Goal: Complete application form: Complete application form

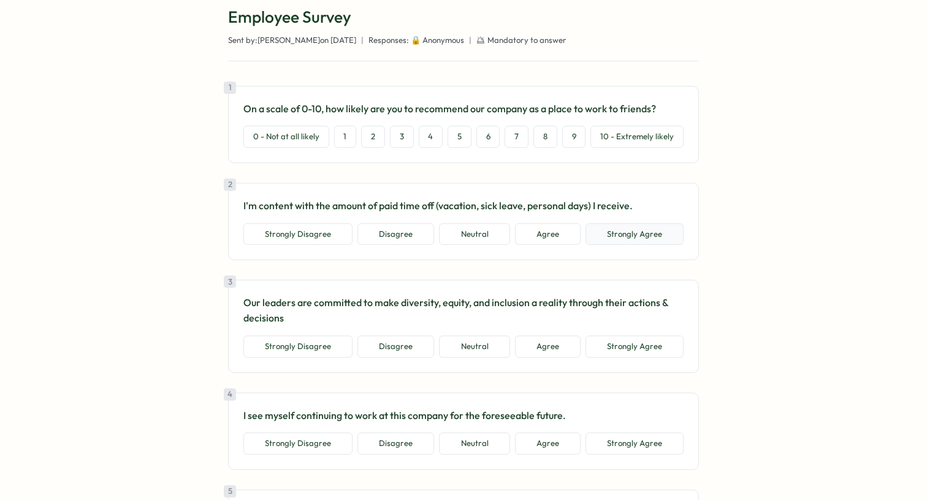
scroll to position [75, 0]
click at [547, 139] on button "8" at bounding box center [546, 136] width 24 height 22
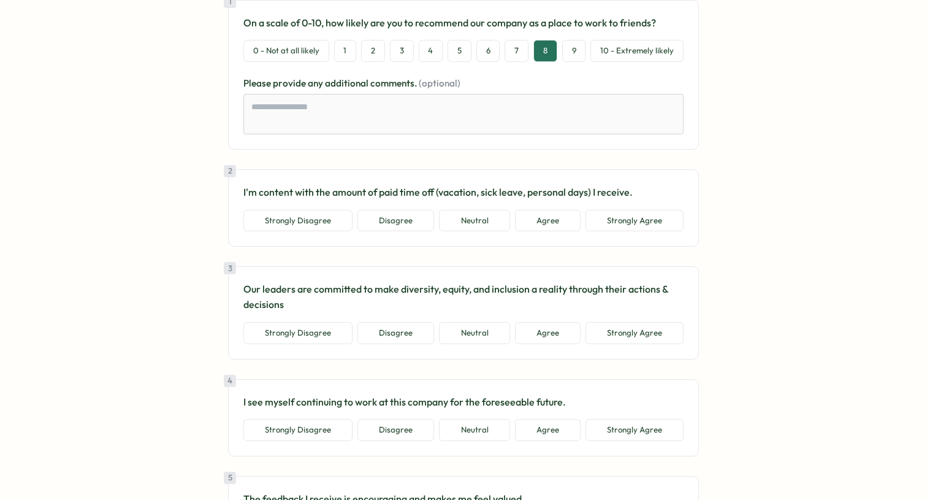
scroll to position [161, 0]
drag, startPoint x: 391, startPoint y: 191, endPoint x: 422, endPoint y: 191, distance: 31.3
click at [422, 191] on p "I'm content with the amount of paid time off (vacation, sick leave, personal da…" at bounding box center [464, 191] width 440 height 15
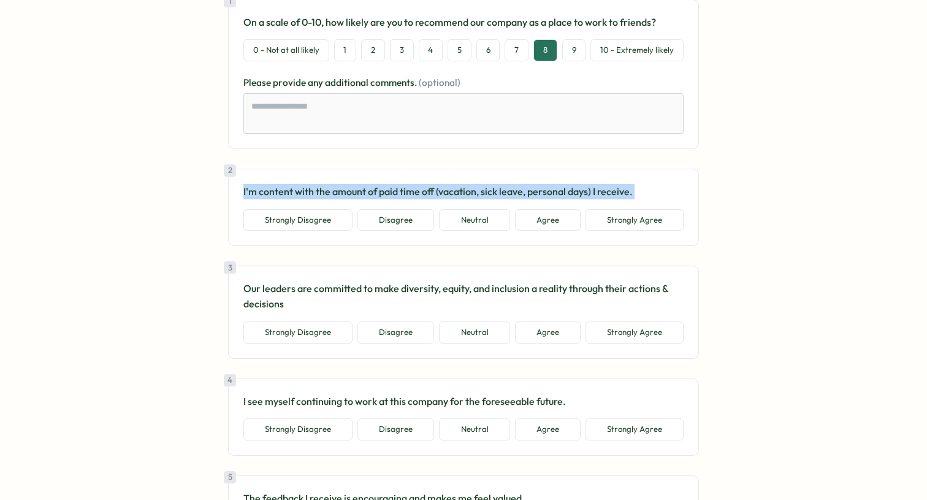
click at [422, 191] on p "I'm content with the amount of paid time off (vacation, sick leave, personal da…" at bounding box center [464, 191] width 440 height 15
click at [403, 193] on p "I'm content with the amount of paid time off (vacation, sick leave, personal da…" at bounding box center [464, 191] width 440 height 15
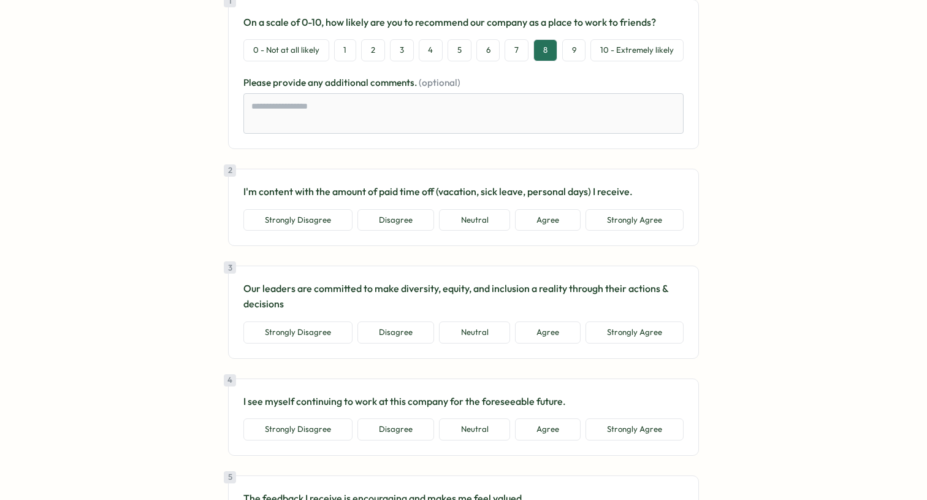
click at [410, 245] on div "2 I'm content with the amount of paid time off (vacation, sick leave, personal …" at bounding box center [463, 207] width 471 height 77
click at [489, 224] on button "Neutral" at bounding box center [474, 220] width 71 height 22
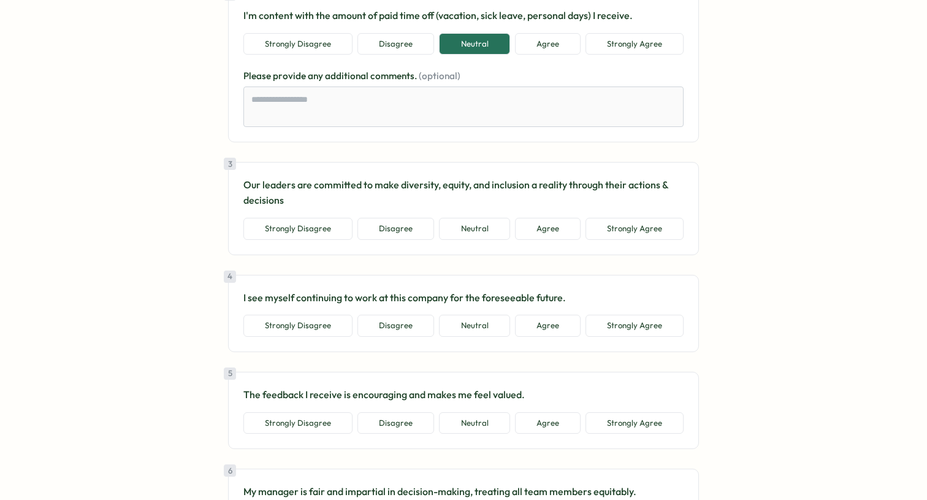
scroll to position [340, 0]
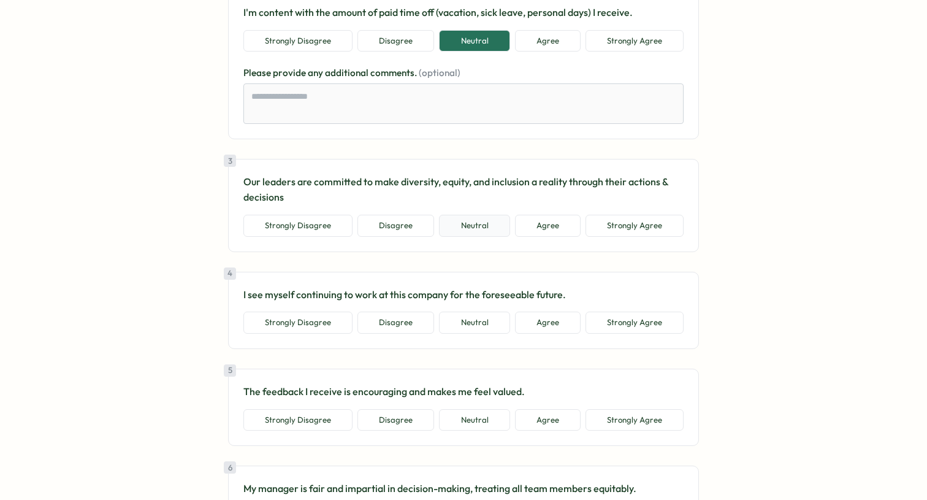
click at [480, 224] on button "Neutral" at bounding box center [474, 226] width 71 height 22
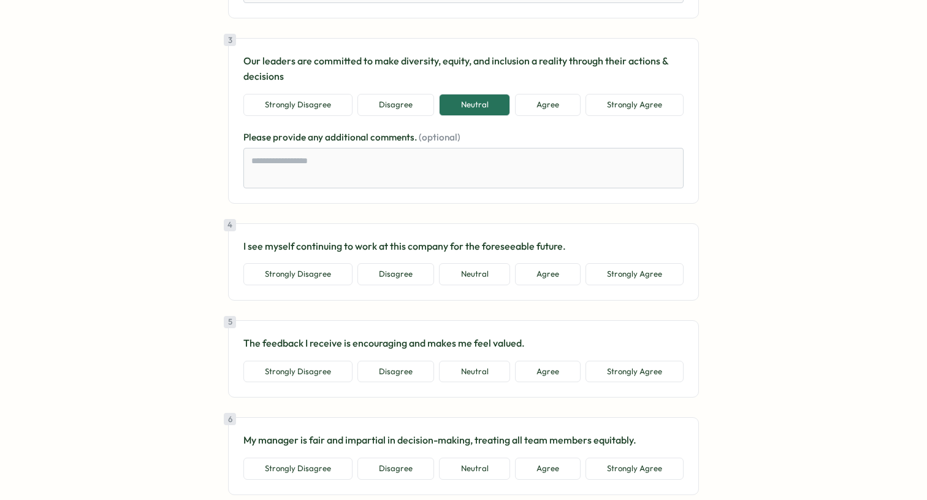
scroll to position [461, 0]
click at [540, 274] on button "Agree" at bounding box center [548, 274] width 66 height 22
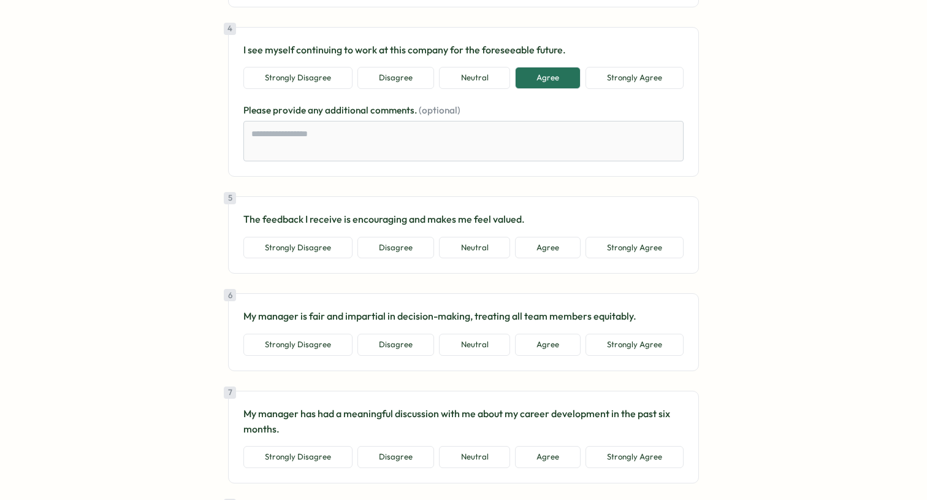
scroll to position [660, 0]
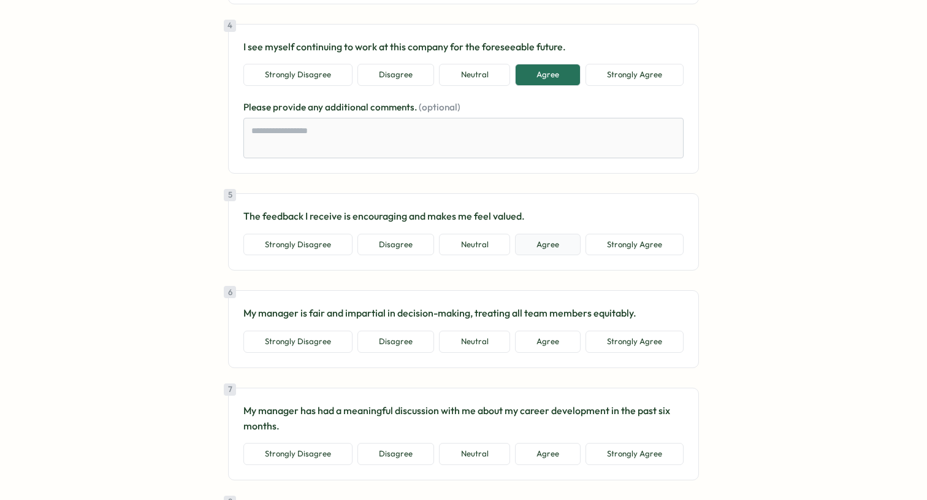
click at [542, 247] on button "Agree" at bounding box center [548, 245] width 66 height 22
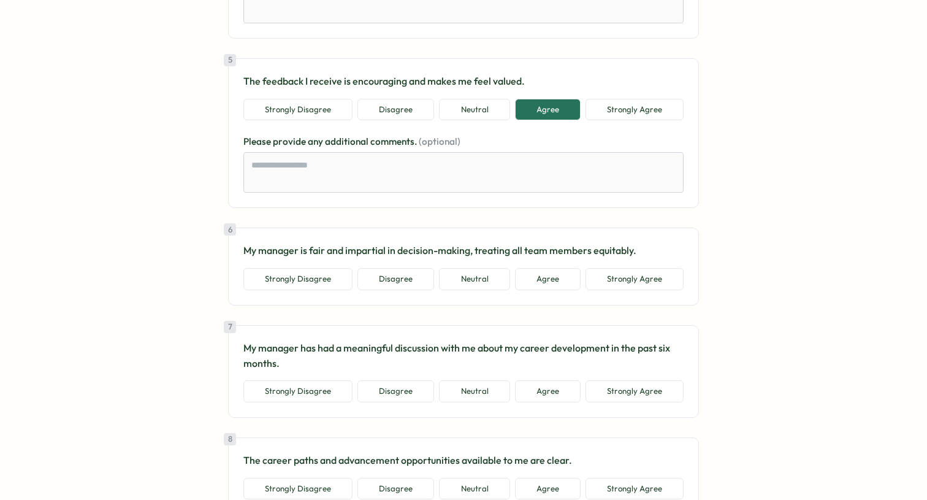
scroll to position [806, 0]
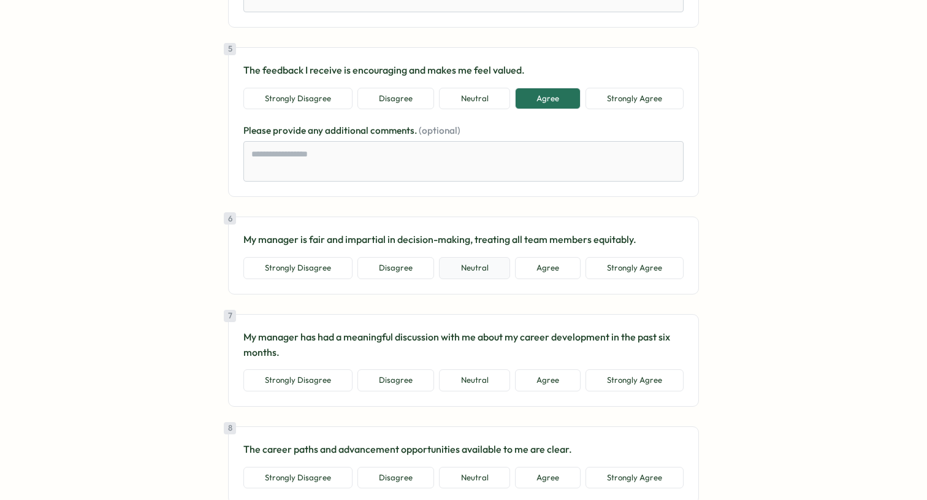
click at [477, 269] on button "Neutral" at bounding box center [474, 268] width 71 height 22
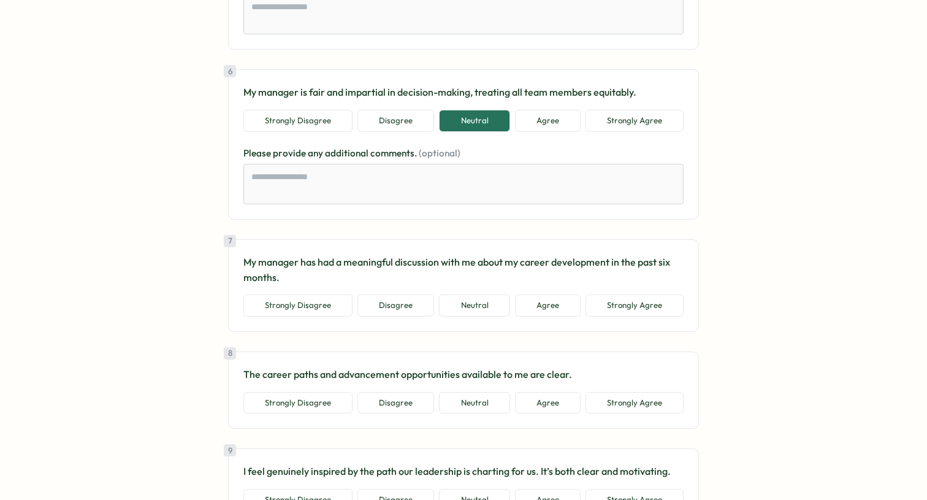
scroll to position [954, 0]
click at [477, 315] on button "Neutral" at bounding box center [474, 305] width 71 height 22
type textarea "*"
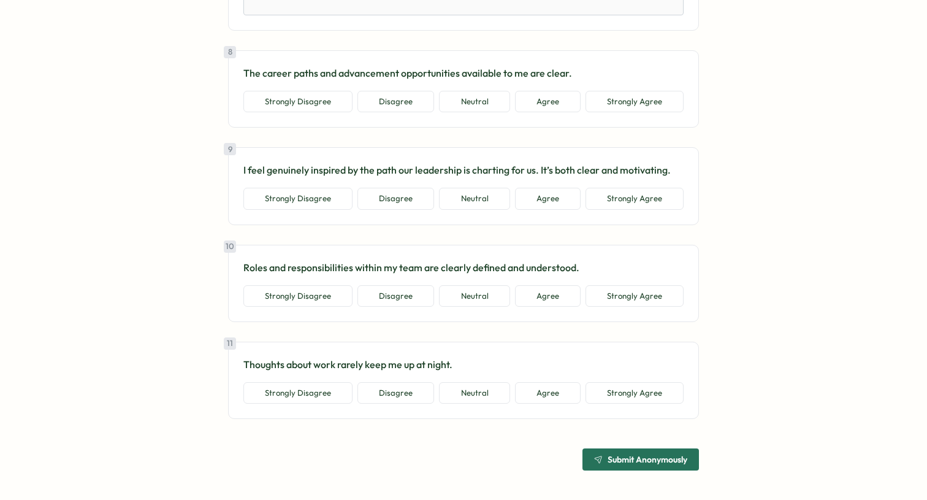
scroll to position [0, 0]
